Goal: Navigation & Orientation: Find specific page/section

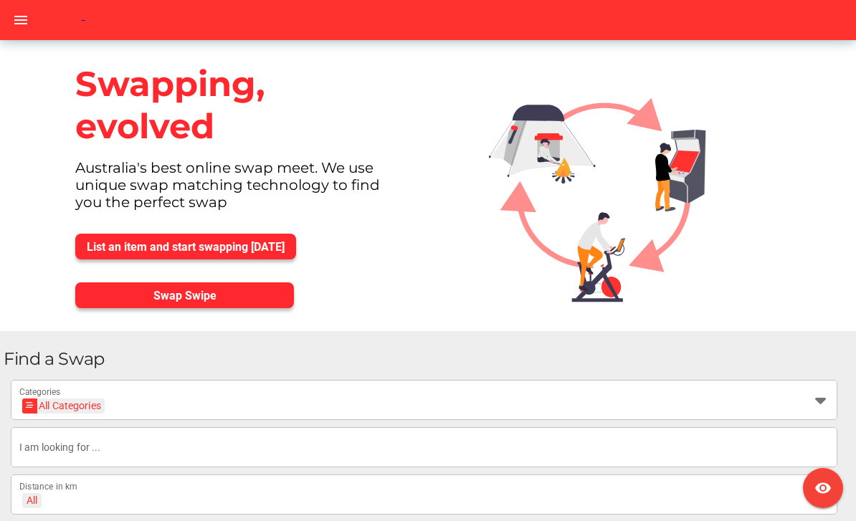
scroll to position [6, 0]
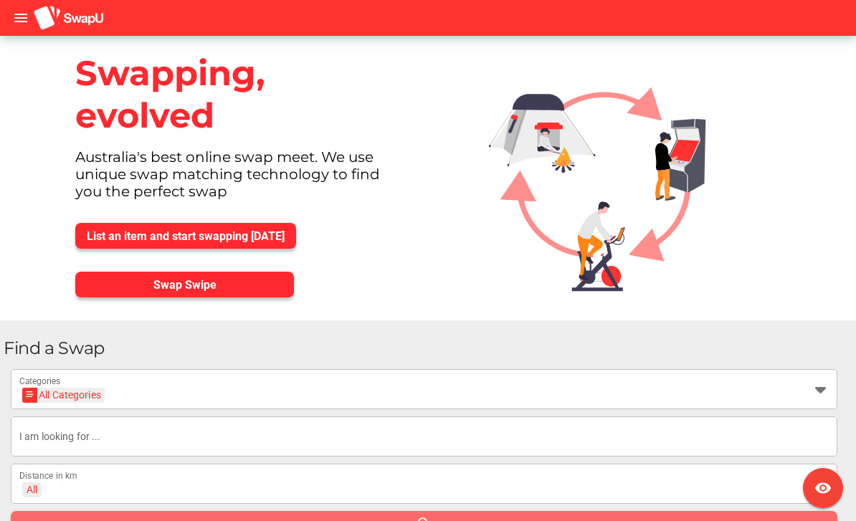
click at [115, 288] on span "Swap Swipe" at bounding box center [185, 285] width 196 height 20
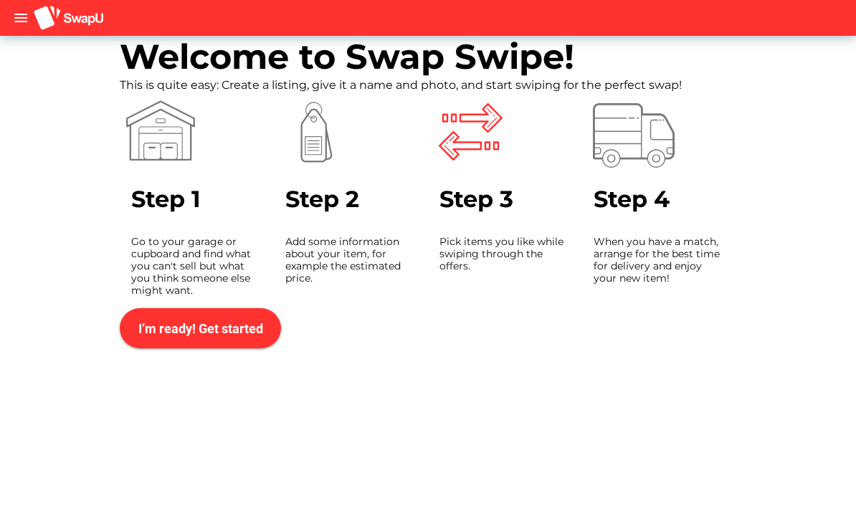
click at [167, 327] on span "I’m ready! Get started" at bounding box center [200, 328] width 125 height 15
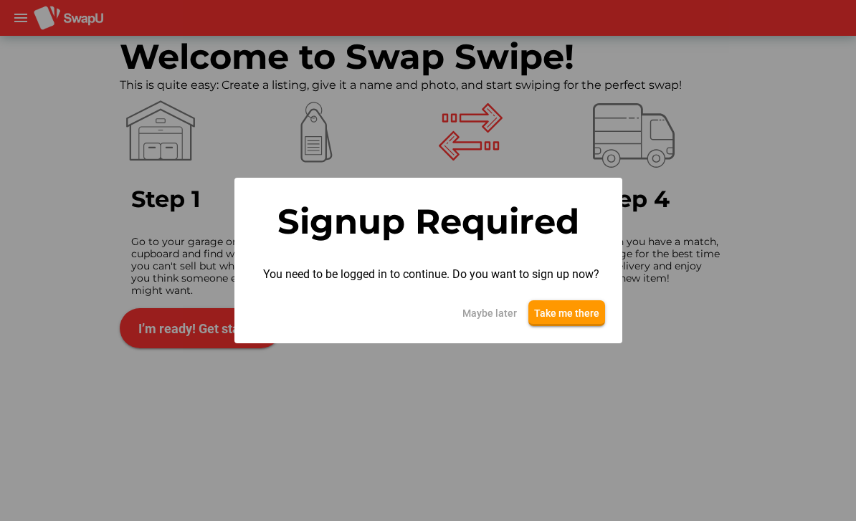
click at [585, 311] on span "Take me there" at bounding box center [566, 313] width 65 height 17
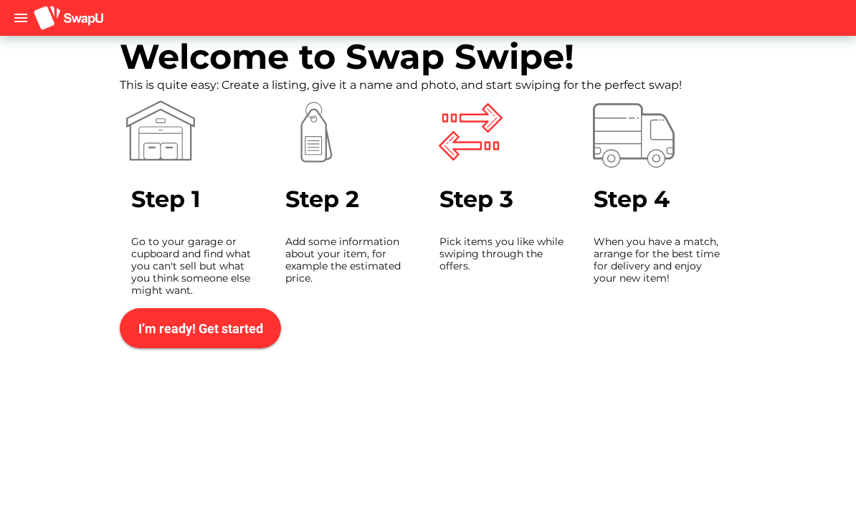
click at [27, 24] on icon "menu" at bounding box center [20, 17] width 17 height 17
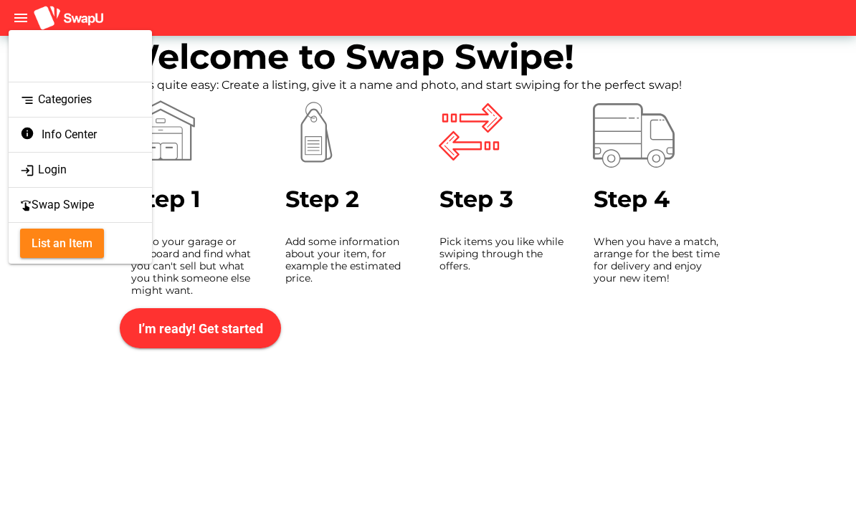
click at [65, 108] on div "segment Categories" at bounding box center [80, 100] width 121 height 20
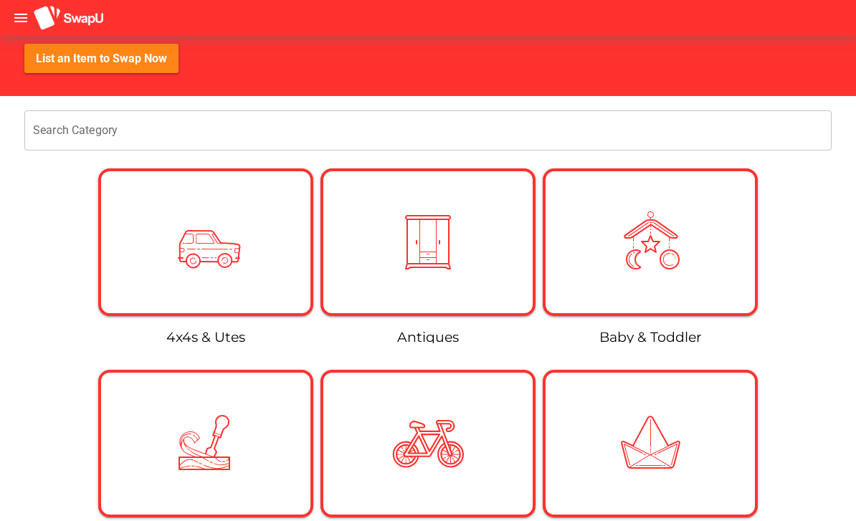
scroll to position [154, 0]
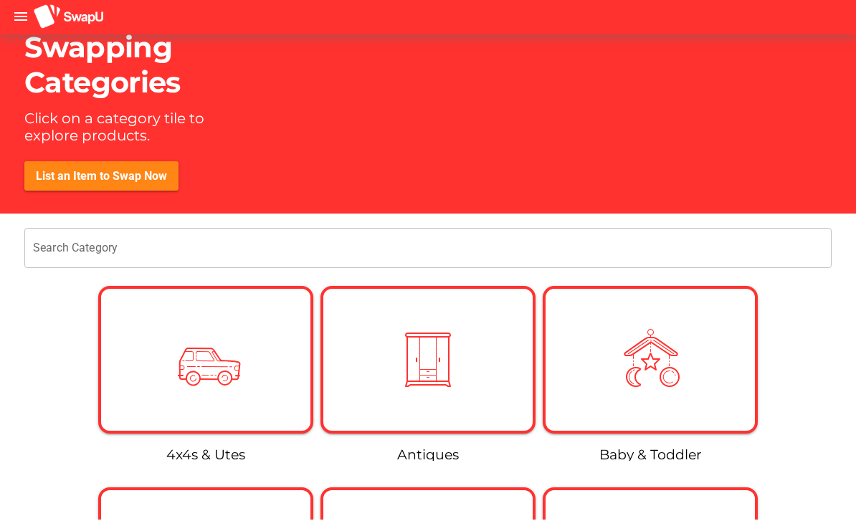
scroll to position [41, 0]
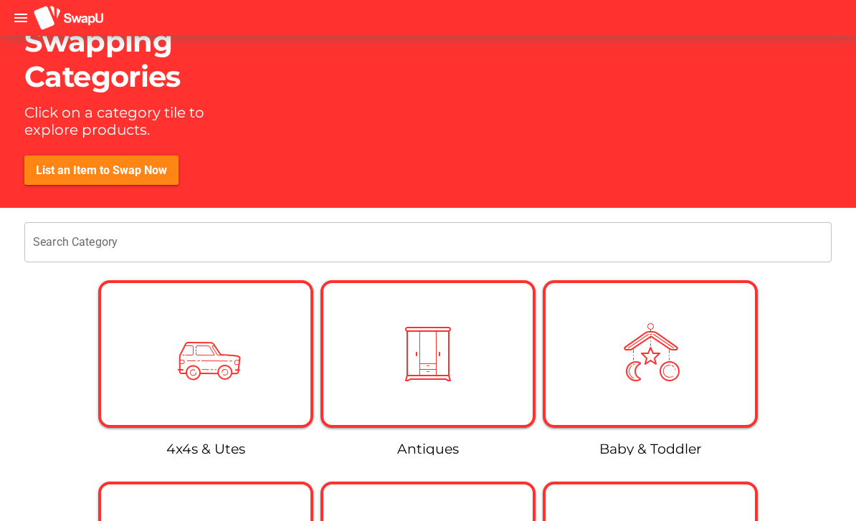
click at [22, 14] on icon "menu" at bounding box center [20, 17] width 17 height 17
